Goal: Obtain resource: Obtain resource

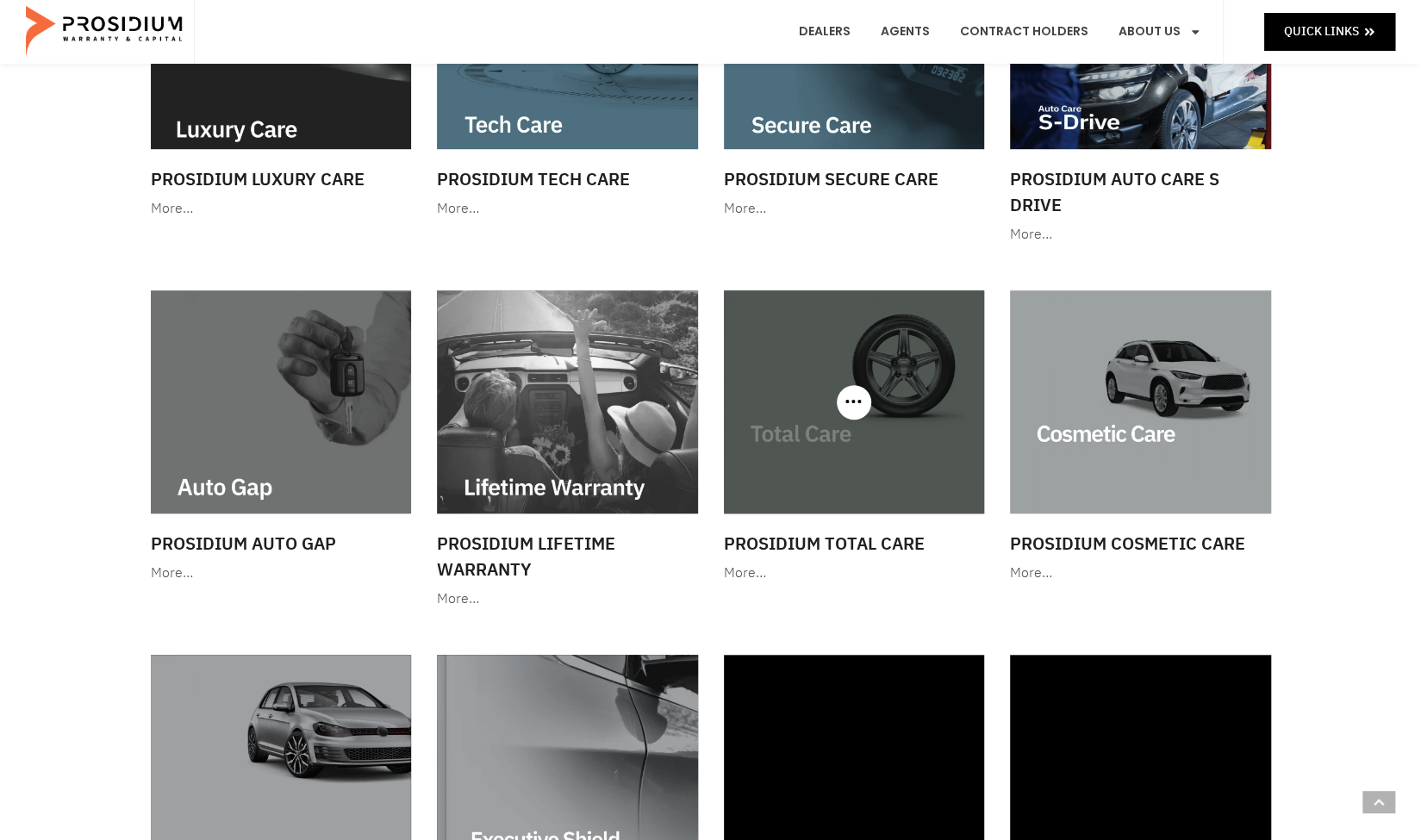
scroll to position [689, 0]
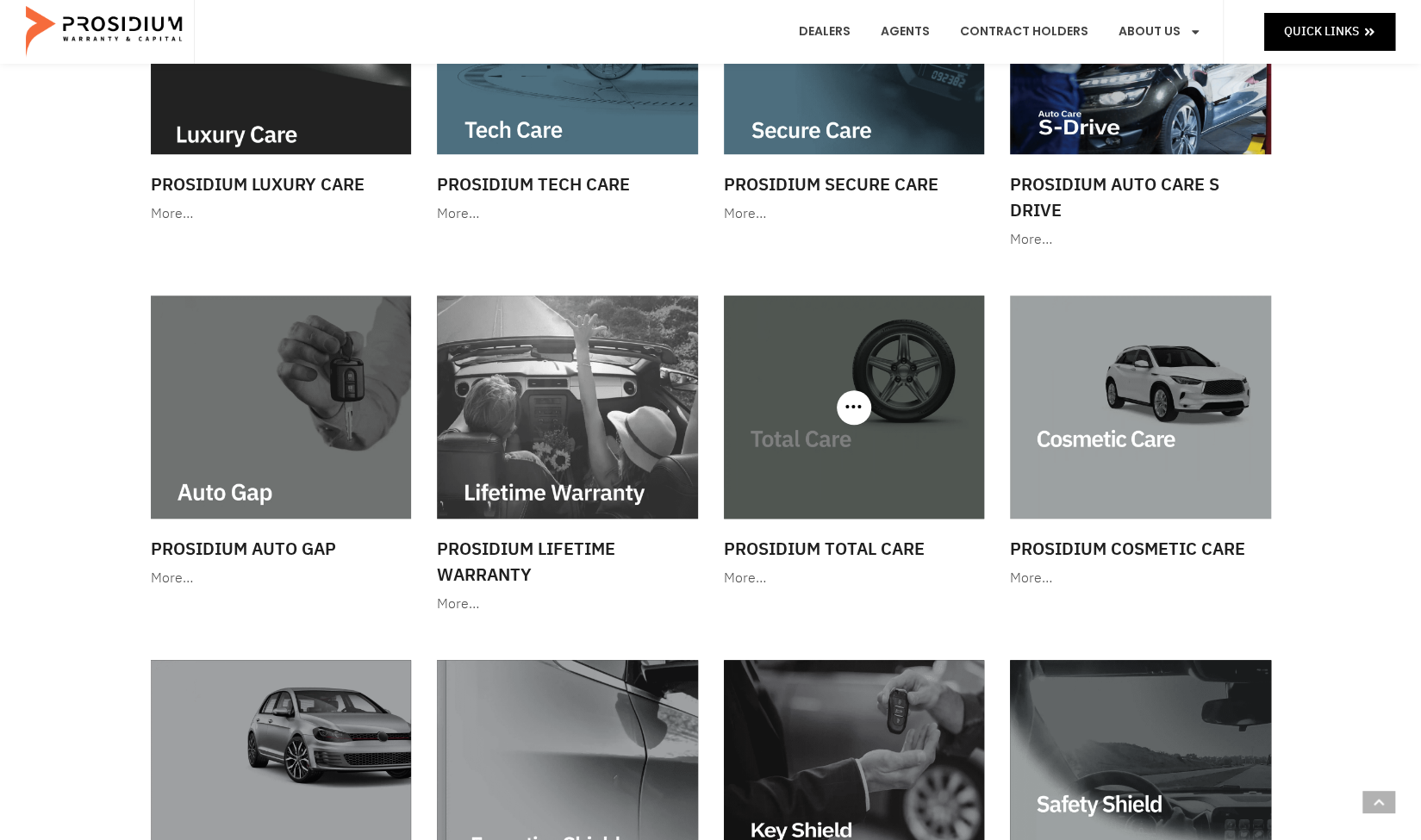
click at [815, 441] on img at bounding box center [854, 407] width 261 height 223
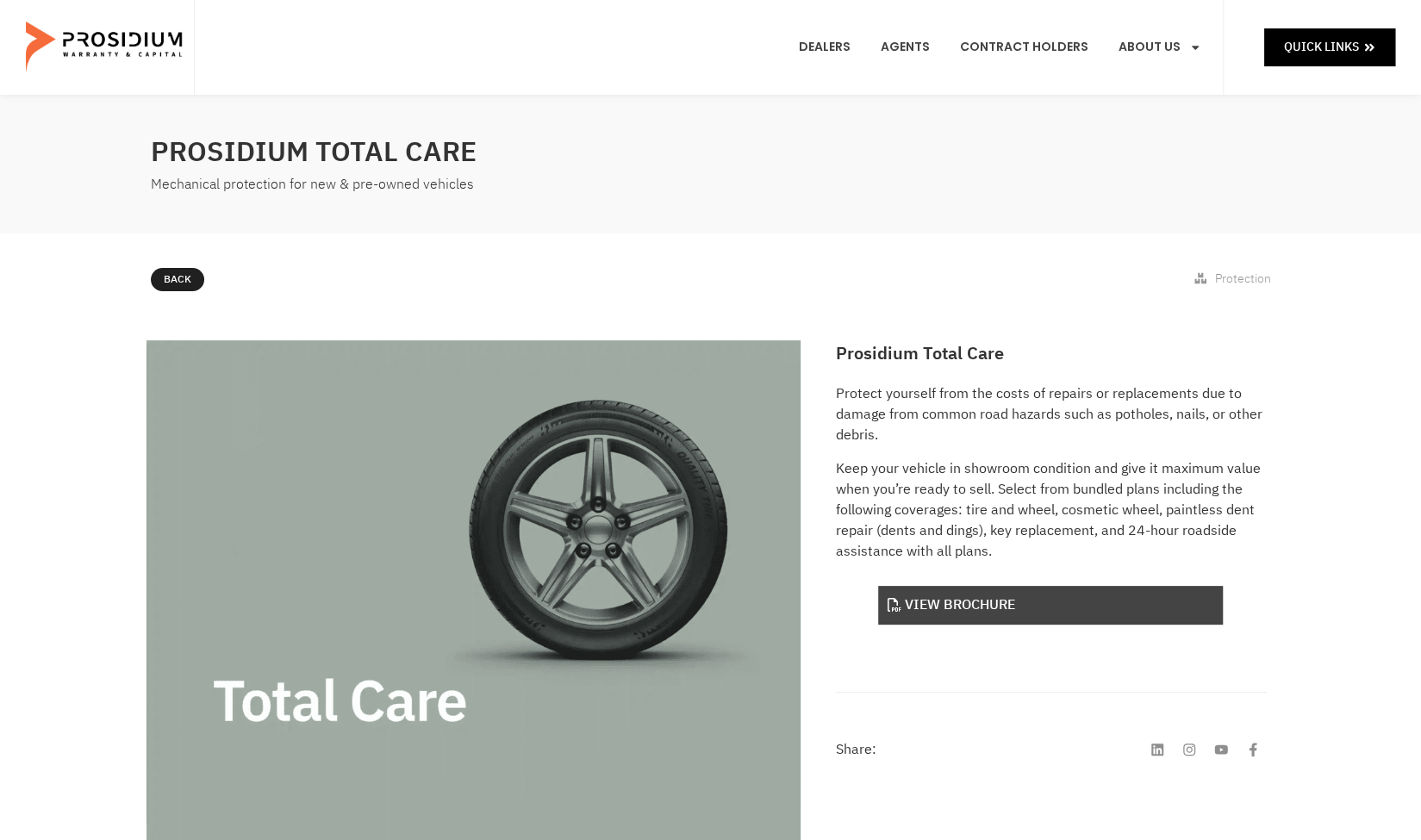
click at [963, 603] on link "View Brochure" at bounding box center [1050, 605] width 345 height 39
